Goal: Transaction & Acquisition: Purchase product/service

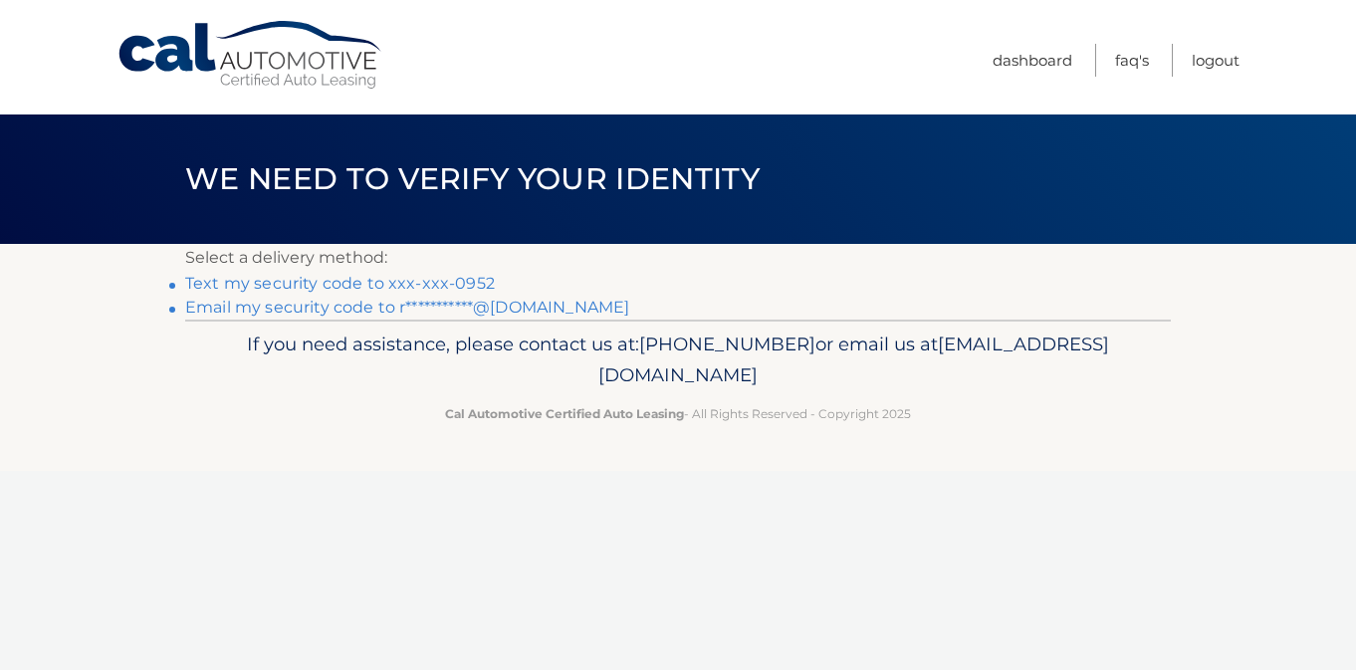
click at [469, 279] on link "Text my security code to xxx-xxx-0952" at bounding box center [340, 283] width 310 height 19
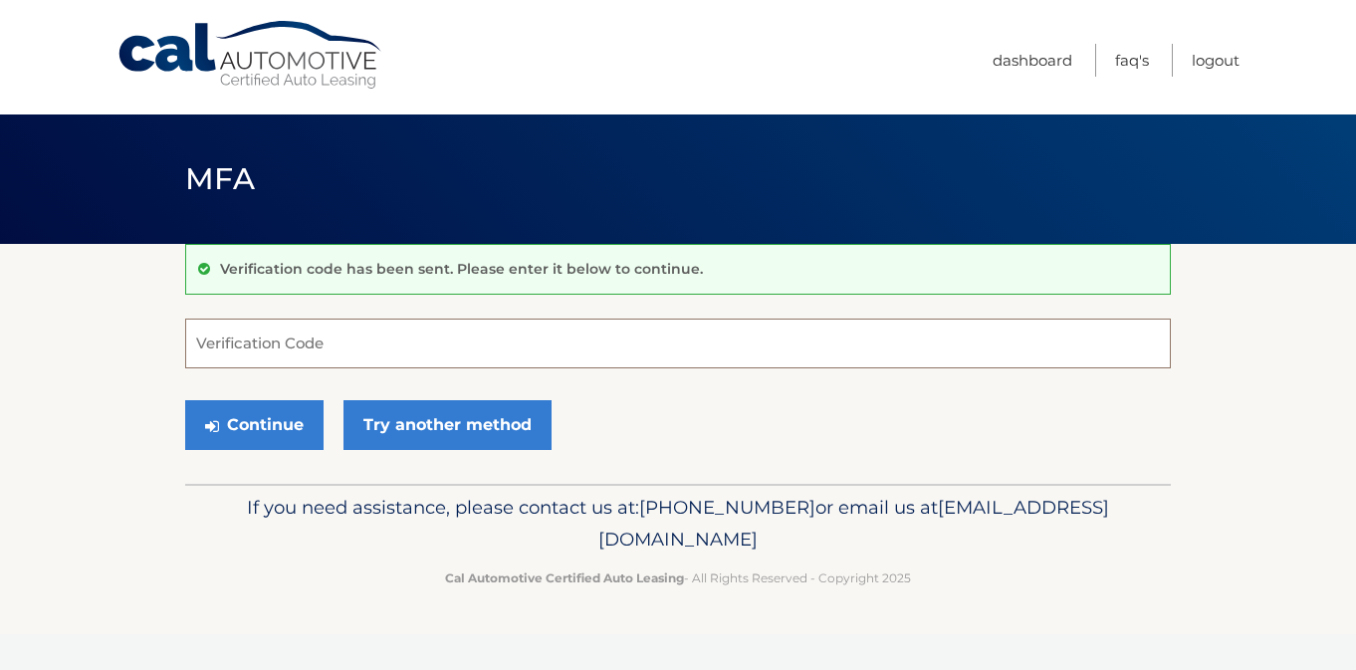
click at [263, 344] on input "Verification Code" at bounding box center [678, 344] width 986 height 50
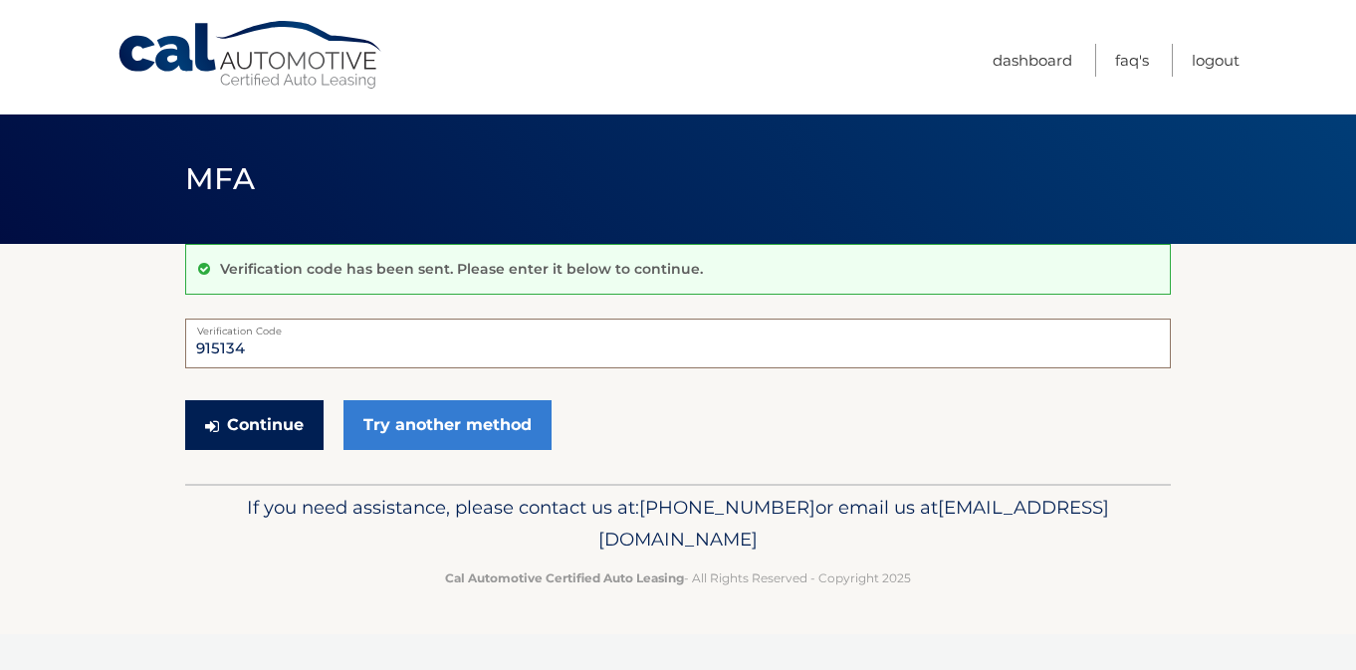
type input "915134"
click at [267, 418] on button "Continue" at bounding box center [254, 425] width 138 height 50
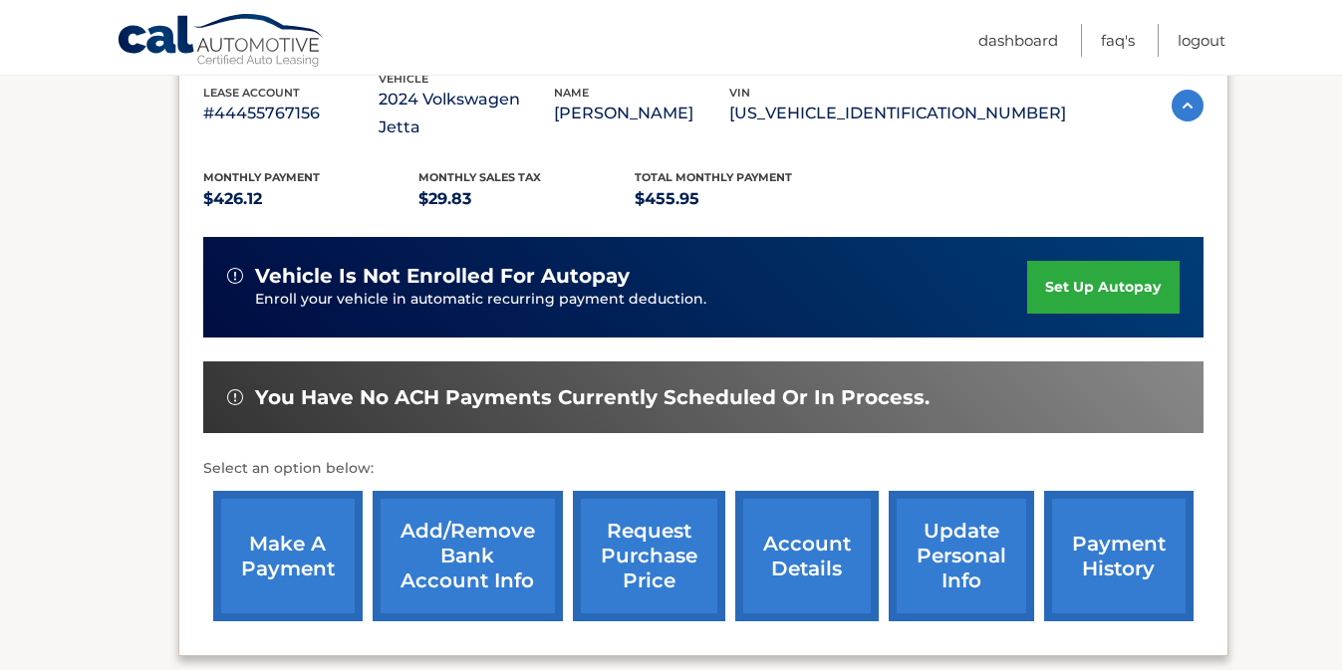
scroll to position [377, 0]
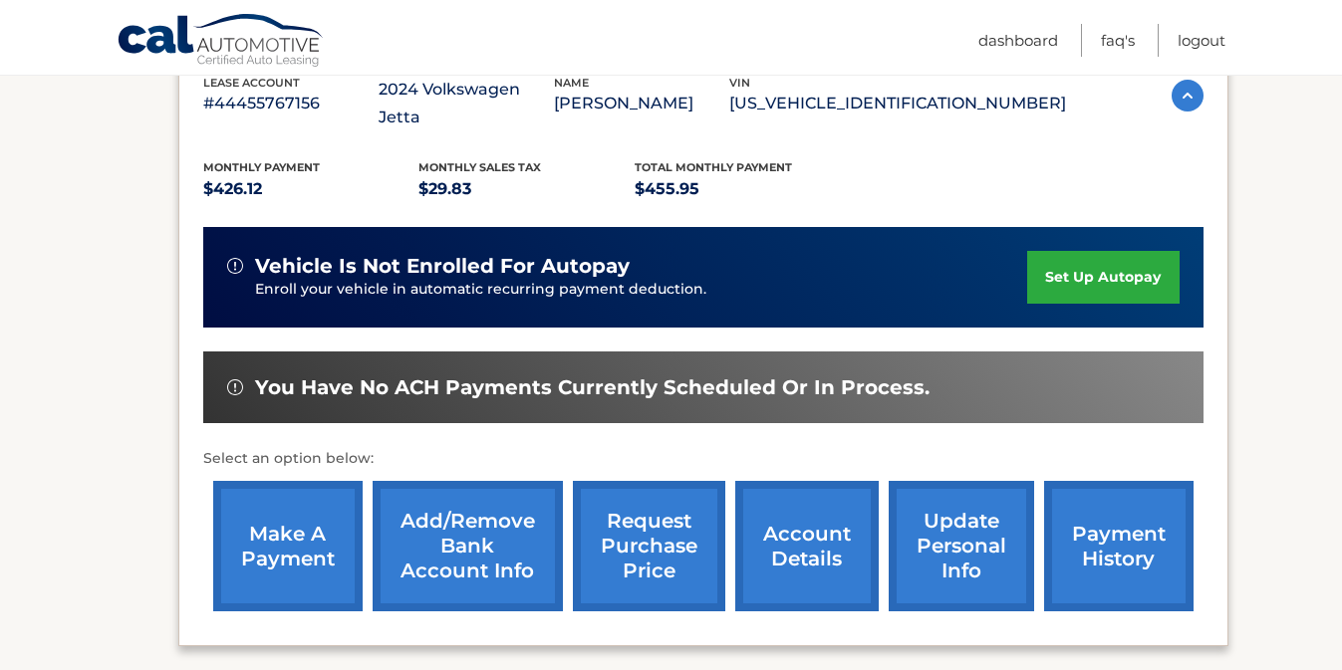
click at [241, 528] on link "make a payment" at bounding box center [287, 546] width 149 height 130
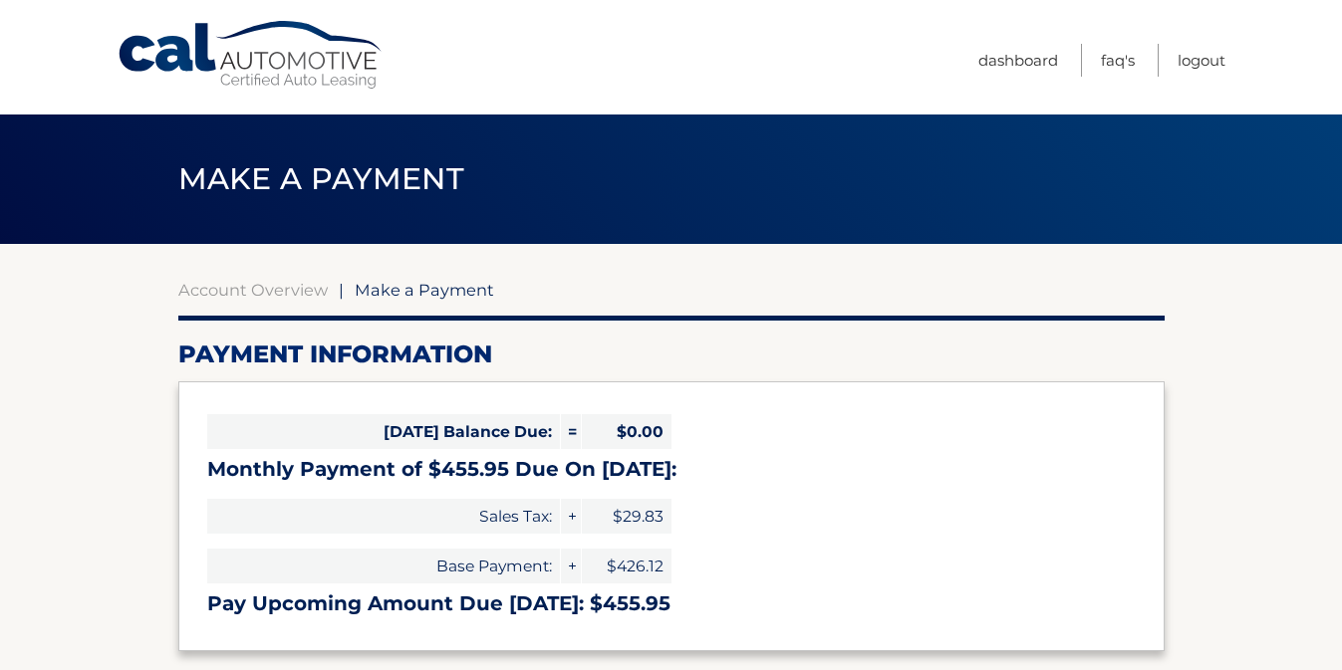
select select "NzVmNmEzNTUtMjUxNy00ZmU3LWE0ZTQtYWI2YzIxMmU4YjEx"
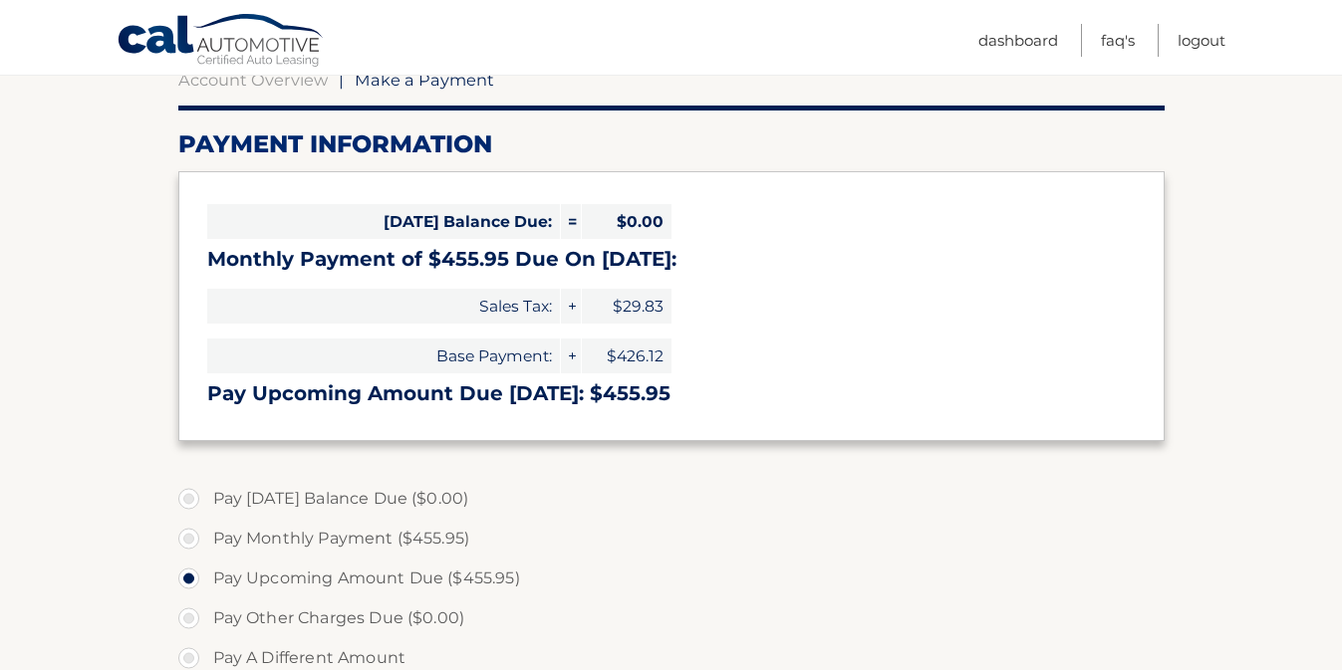
scroll to position [215, 0]
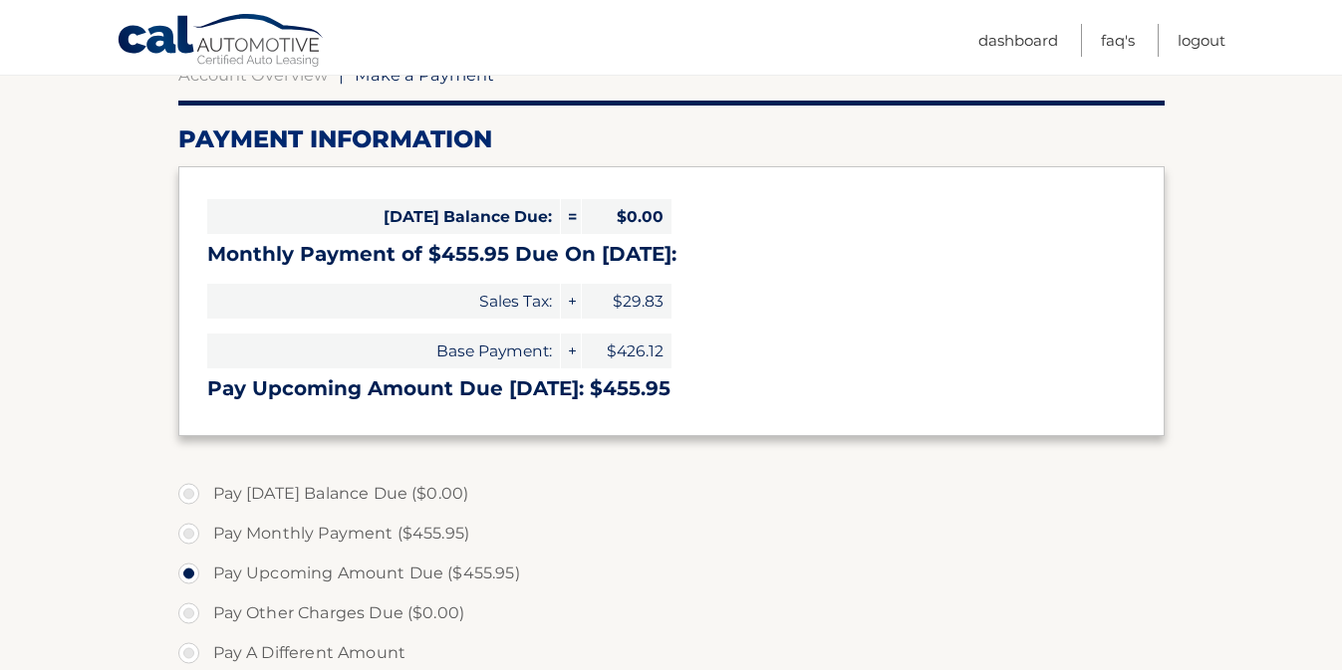
click at [194, 538] on label "Pay Monthly Payment ($455.95)" at bounding box center [671, 534] width 986 height 40
click at [194, 538] on input "Pay Monthly Payment ($455.95)" at bounding box center [196, 530] width 20 height 32
radio input "true"
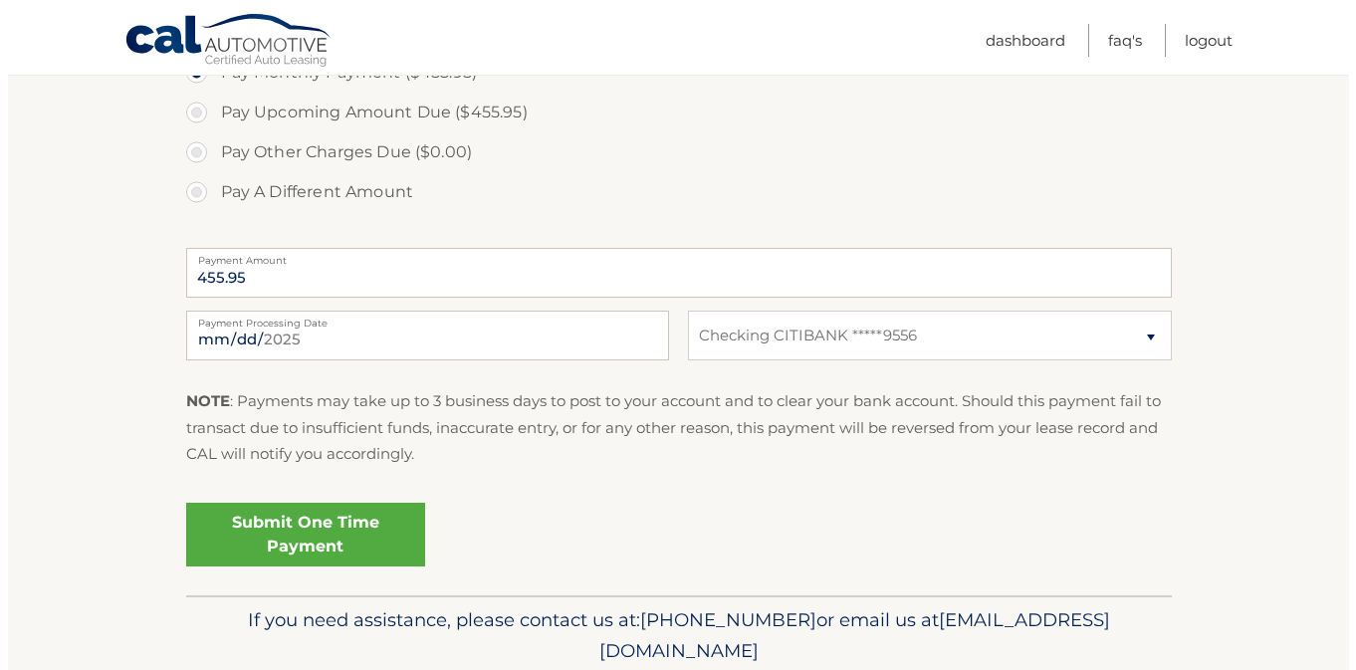
scroll to position [681, 0]
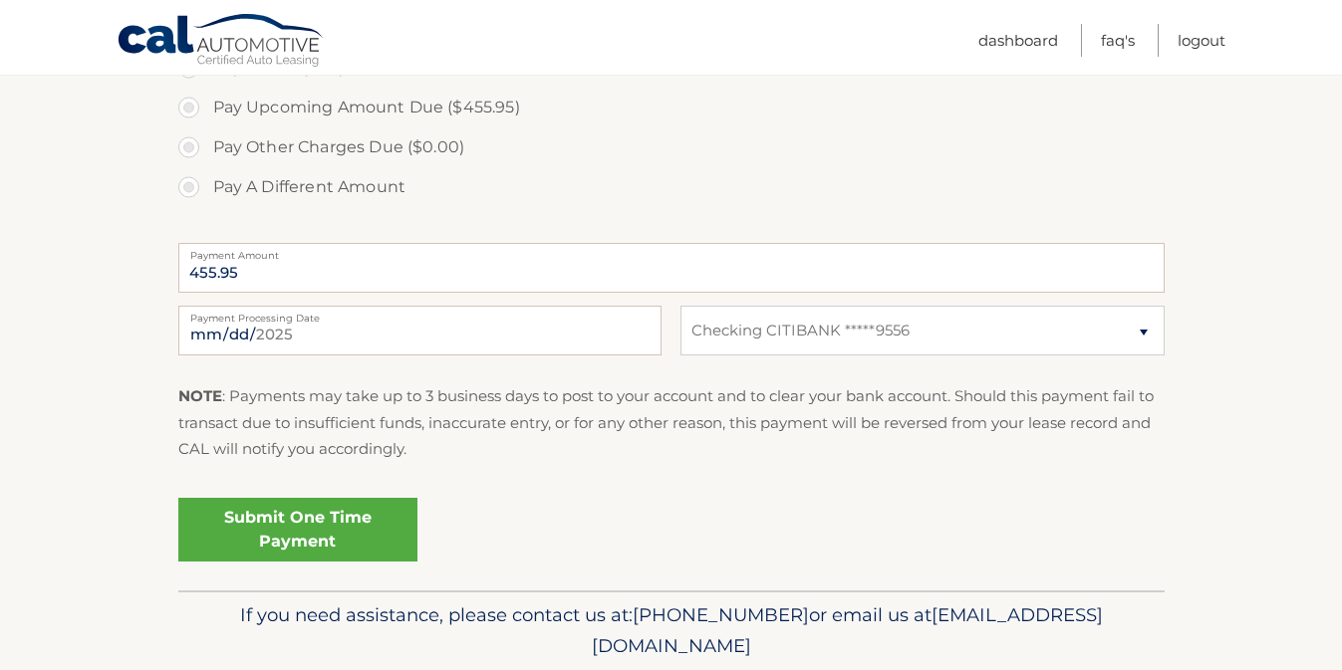
click at [271, 533] on link "Submit One Time Payment" at bounding box center [297, 530] width 239 height 64
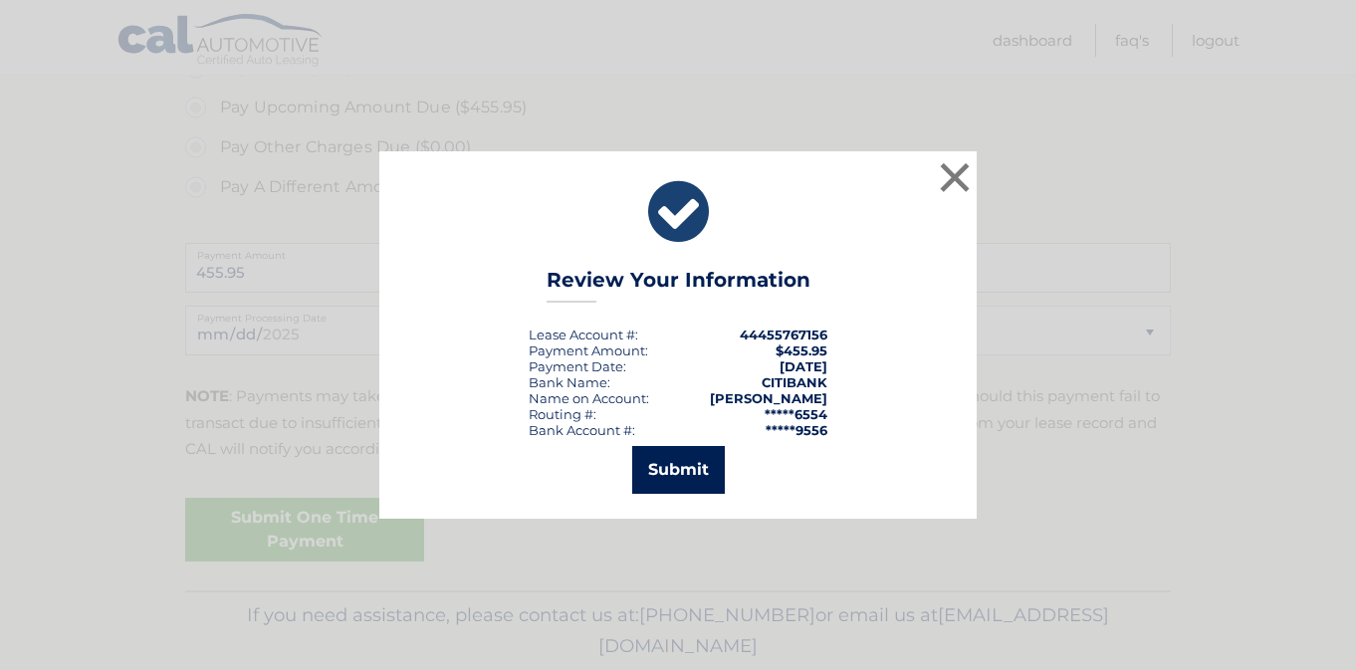
click at [669, 461] on button "Submit" at bounding box center [678, 470] width 93 height 48
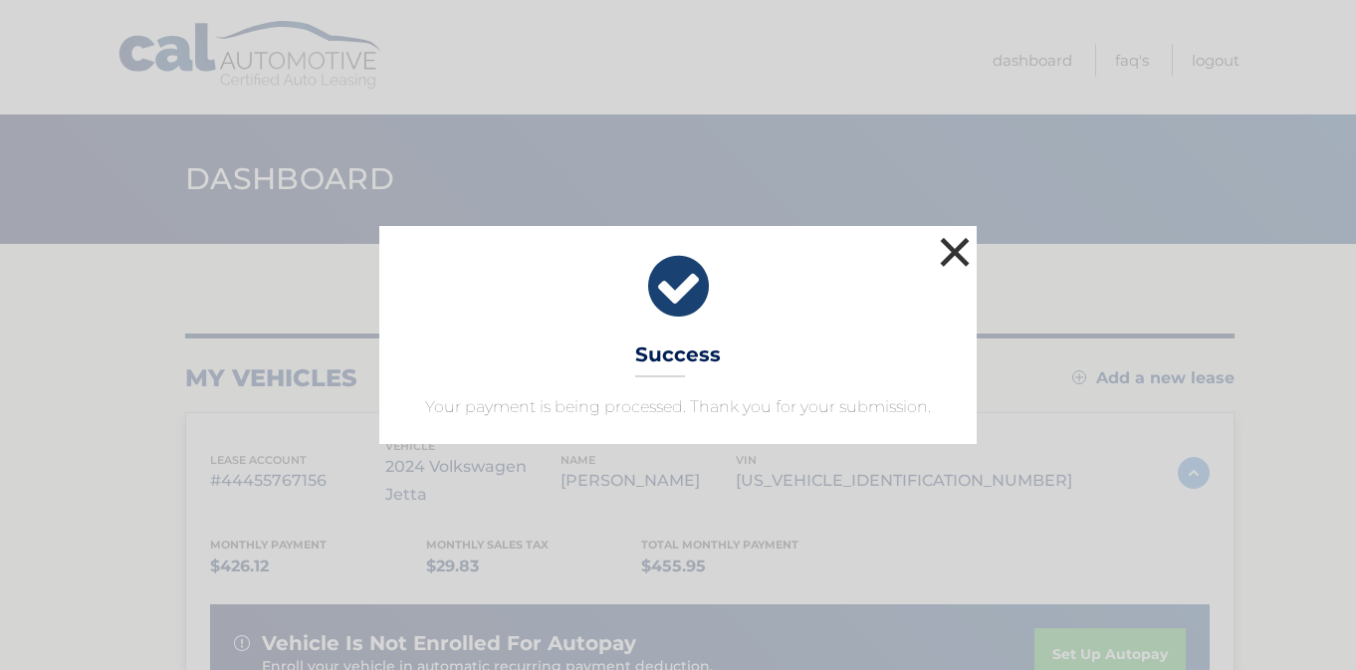
click at [962, 255] on button "×" at bounding box center [955, 252] width 40 height 40
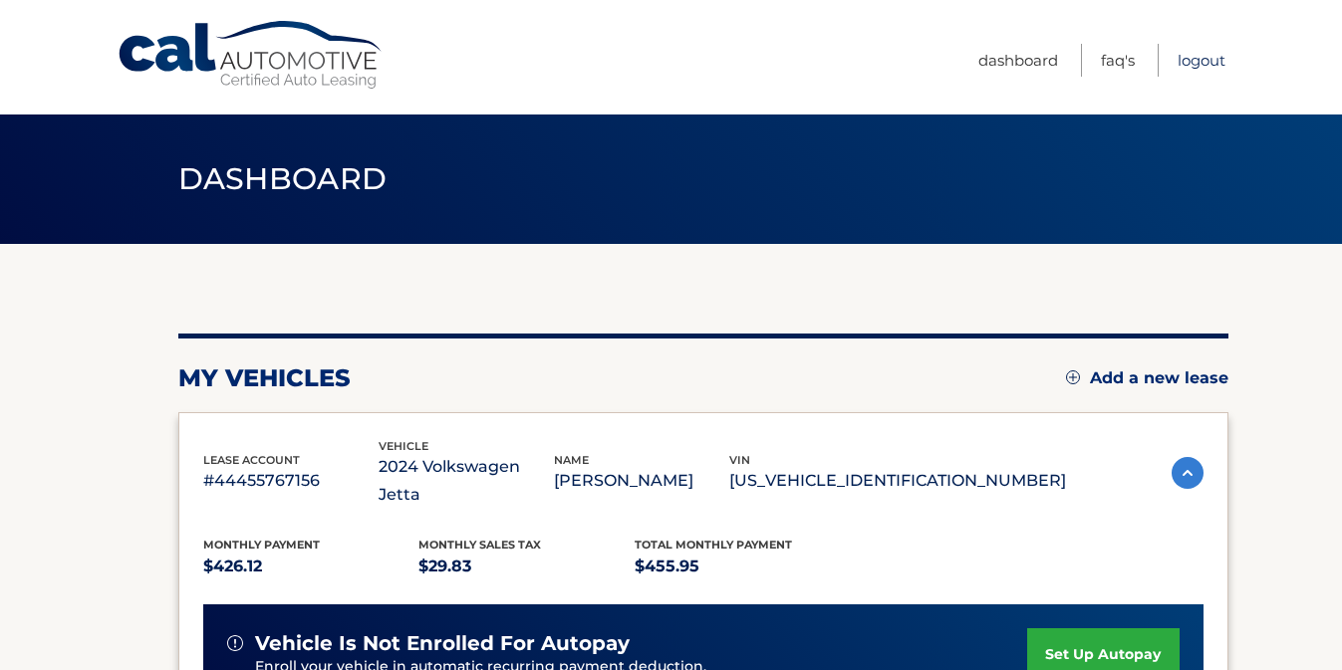
click at [1203, 57] on link "Logout" at bounding box center [1201, 60] width 48 height 33
